Goal: Entertainment & Leisure: Consume media (video, audio)

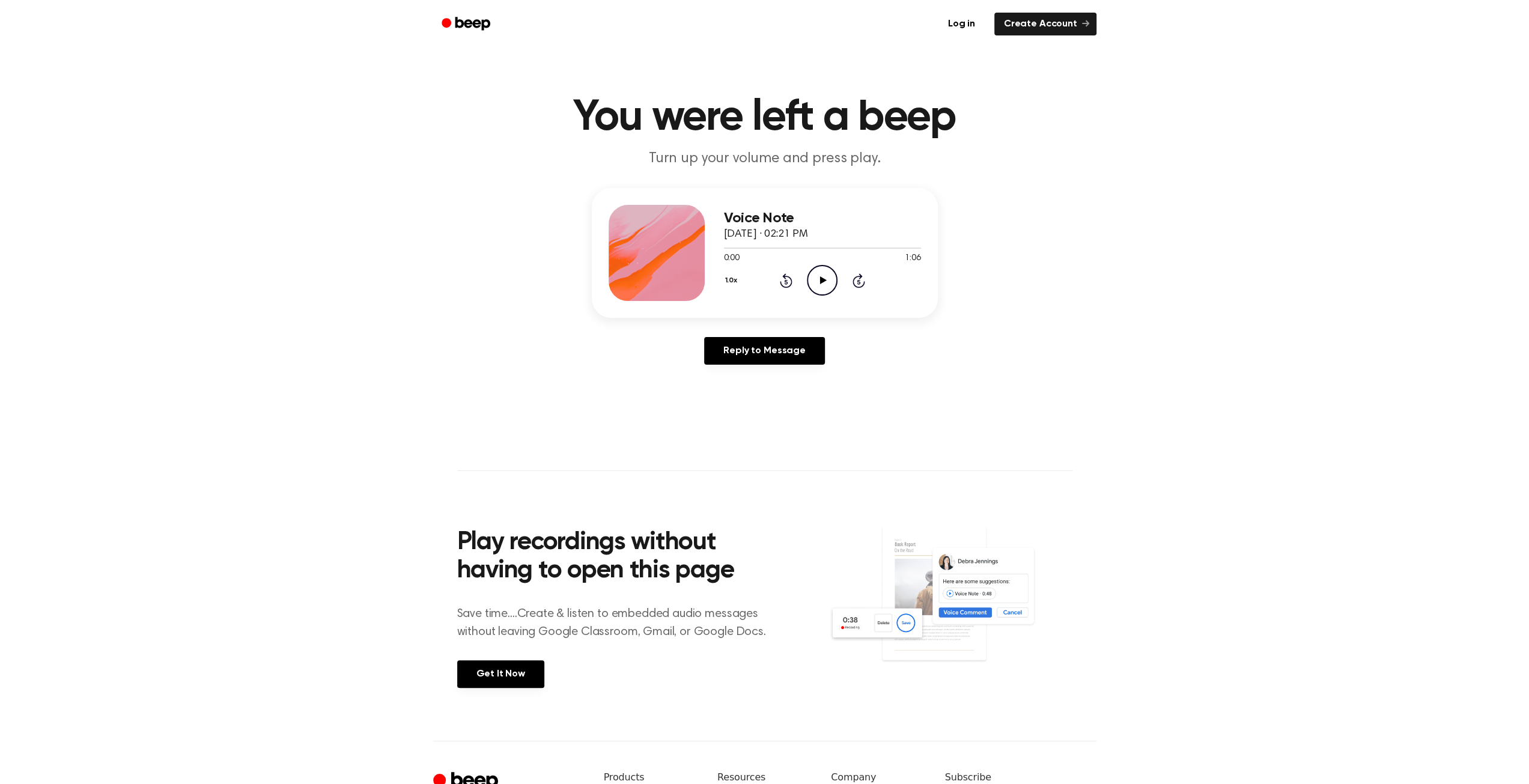
click at [821, 280] on icon at bounding box center [823, 280] width 7 height 8
click at [817, 285] on icon "Play Audio" at bounding box center [822, 280] width 30 height 30
